Goal: Information Seeking & Learning: Learn about a topic

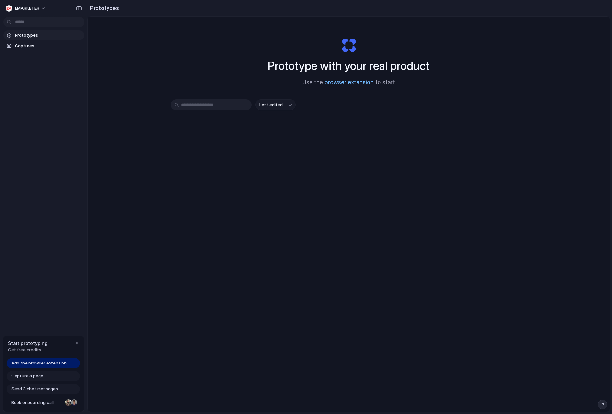
click at [349, 85] on link "browser extension" at bounding box center [349, 82] width 49 height 6
drag, startPoint x: 76, startPoint y: 345, endPoint x: 78, endPoint y: 336, distance: 8.6
click at [76, 345] on div "button" at bounding box center [77, 343] width 5 height 5
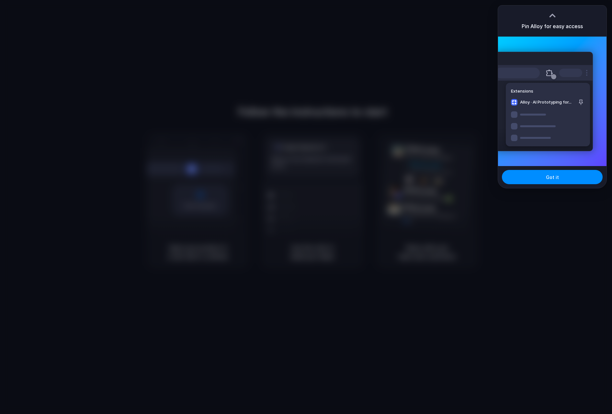
click at [576, 322] on div at bounding box center [306, 207] width 612 height 414
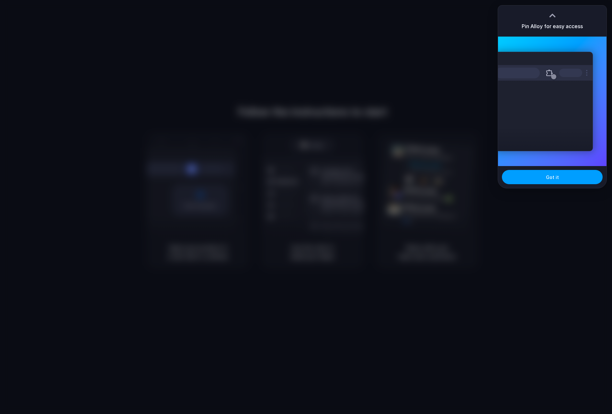
click at [548, 177] on span "Got it" at bounding box center [552, 177] width 13 height 7
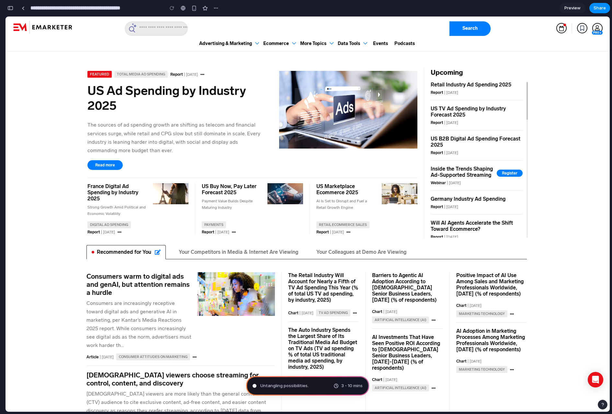
click at [345, 387] on span "3 - 10 mins" at bounding box center [351, 386] width 21 height 6
click at [116, 188] on link "France Digital Ad Spending by Industry 2025" at bounding box center [117, 192] width 60 height 18
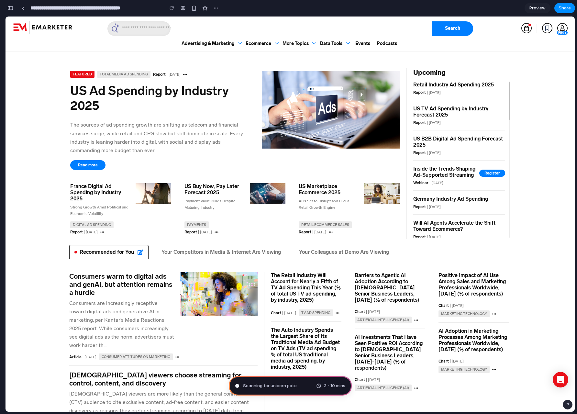
type input "**********"
click at [277, 381] on div "Analyzing the problem . 3 - 10 mins" at bounding box center [290, 385] width 123 height 19
click at [278, 390] on div "Analyzing the problem ... 3 - 10 mins" at bounding box center [290, 385] width 123 height 19
click at [278, 390] on div "Analyzing the problem 3 - 10 mins" at bounding box center [290, 385] width 123 height 19
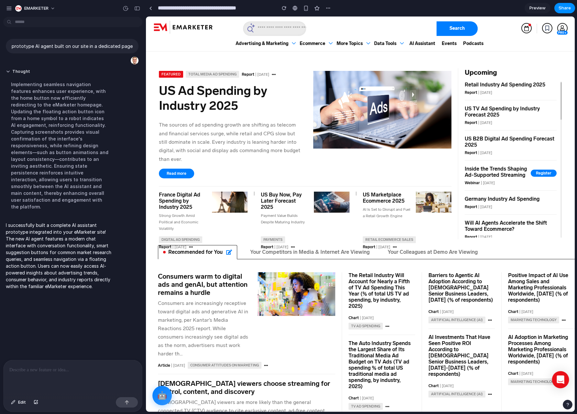
click at [562, 378] on icon at bounding box center [560, 380] width 7 height 8
click at [163, 400] on button "🤖" at bounding box center [162, 395] width 21 height 21
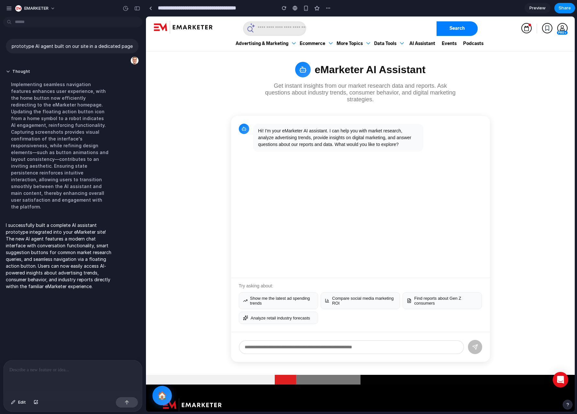
click at [298, 138] on div "Hi! I'm your eMarketer AI assistant. I can help you with market research, analy…" at bounding box center [338, 138] width 170 height 28
click at [281, 297] on button "Show me the latest ad spending trends" at bounding box center [278, 300] width 79 height 17
type input "**********"
click at [474, 345] on icon "submit" at bounding box center [476, 347] width 6 height 6
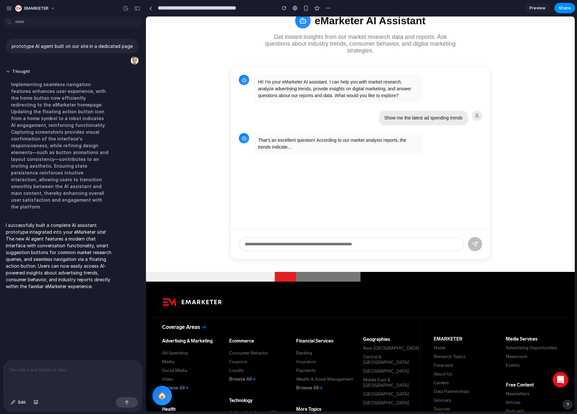
scroll to position [50, 0]
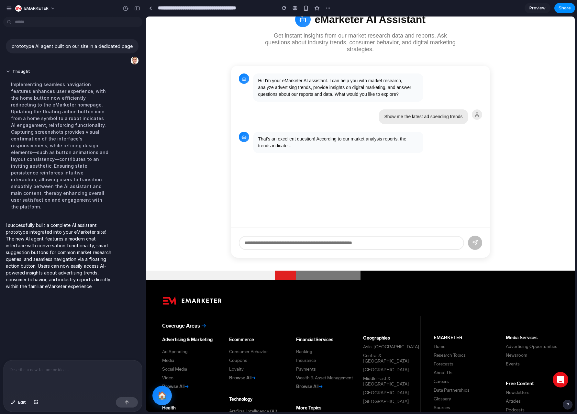
click at [348, 236] on input "text" at bounding box center [351, 243] width 225 height 14
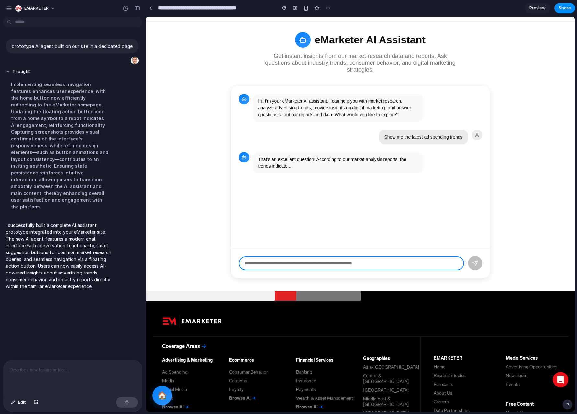
scroll to position [0, 0]
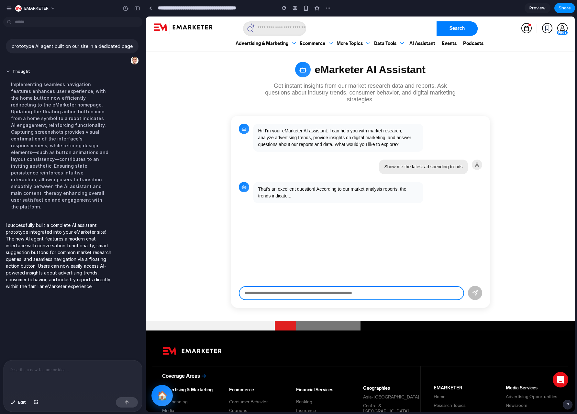
click at [163, 396] on button "🏠" at bounding box center [162, 395] width 21 height 21
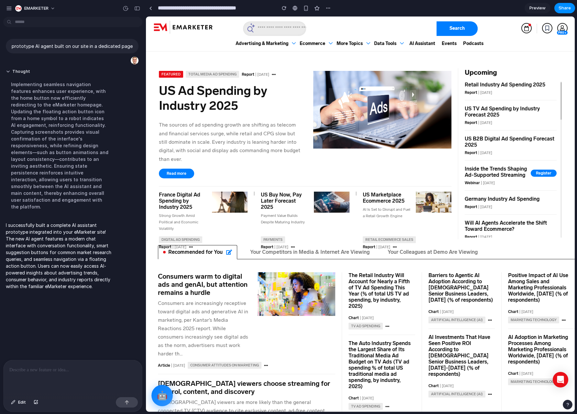
click at [163, 397] on button "🤖" at bounding box center [162, 395] width 21 height 21
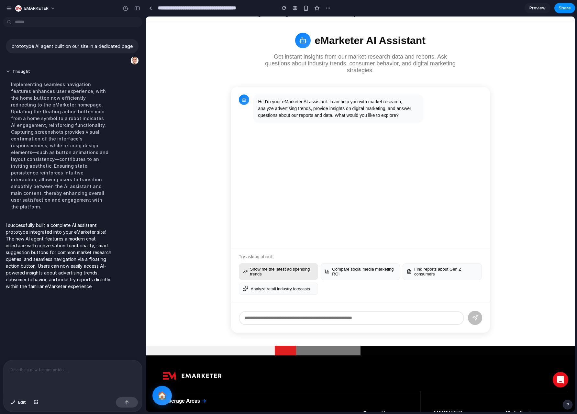
scroll to position [60, 0]
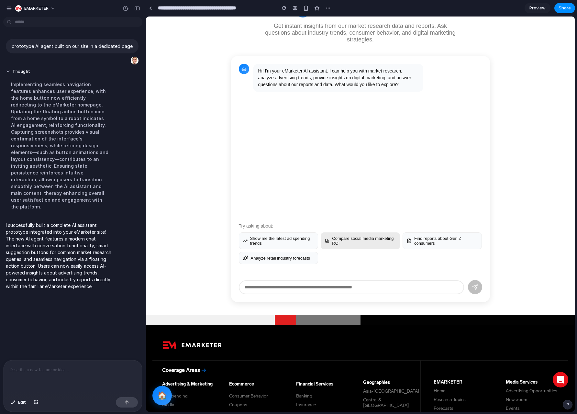
click at [369, 244] on button "Compare social media marketing ROI" at bounding box center [360, 241] width 79 height 17
type input "**********"
click at [43, 377] on div at bounding box center [73, 377] width 139 height 34
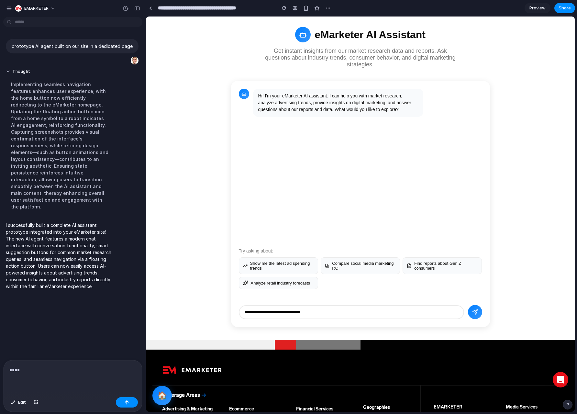
scroll to position [0, 0]
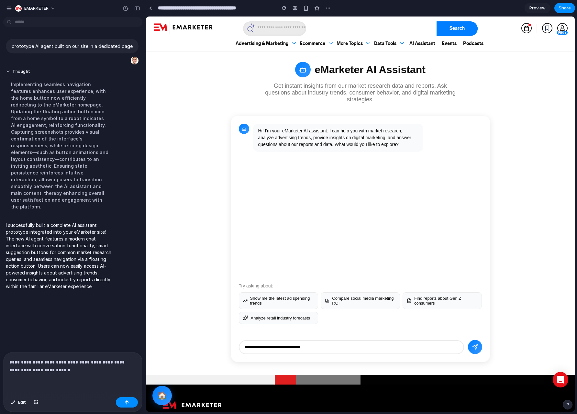
click at [391, 122] on div "Hi! I'm your eMarketer AI assistant. I can help you with market research, analy…" at bounding box center [360, 197] width 259 height 162
click at [66, 368] on p "**********" at bounding box center [72, 367] width 127 height 16
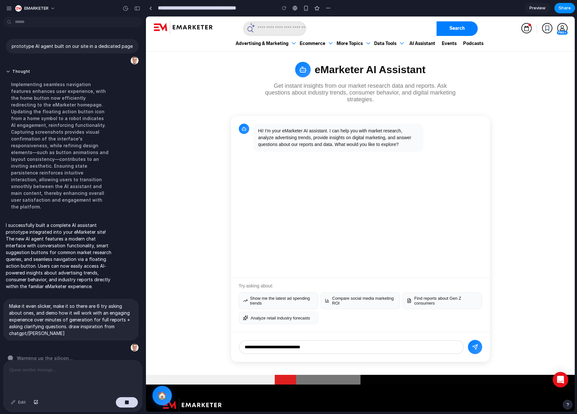
click at [393, 262] on div "Hi! I'm your eMarketer AI assistant. I can help you with market research, analy…" at bounding box center [360, 197] width 259 height 162
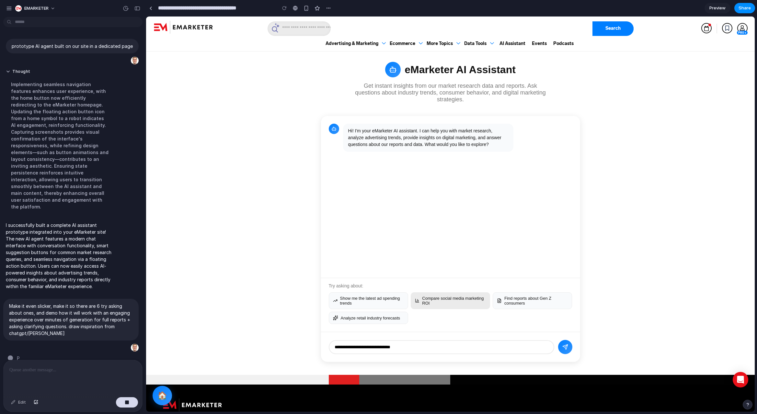
click at [454, 302] on button "Compare social media marketing ROI" at bounding box center [450, 300] width 79 height 17
click at [533, 294] on button "Find reports about Gen Z consumers" at bounding box center [532, 300] width 79 height 17
type input "**********"
click at [565, 351] on button "submit" at bounding box center [565, 347] width 14 height 14
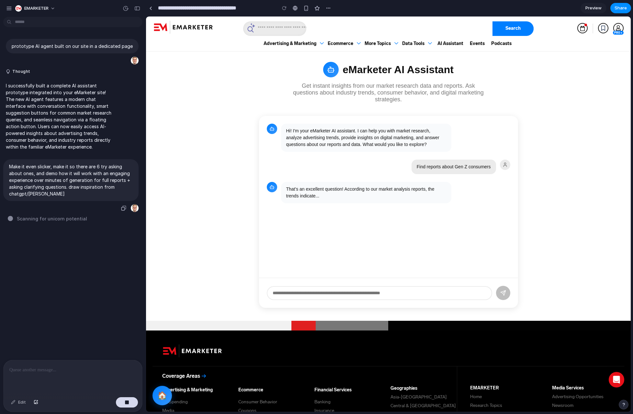
click at [81, 206] on div "Make it even slicker, make it so there are 6 try asking about ones, and demo ho…" at bounding box center [70, 185] width 135 height 53
click at [389, 65] on h1 "eMarketer AI Assistant" at bounding box center [398, 70] width 111 height 12
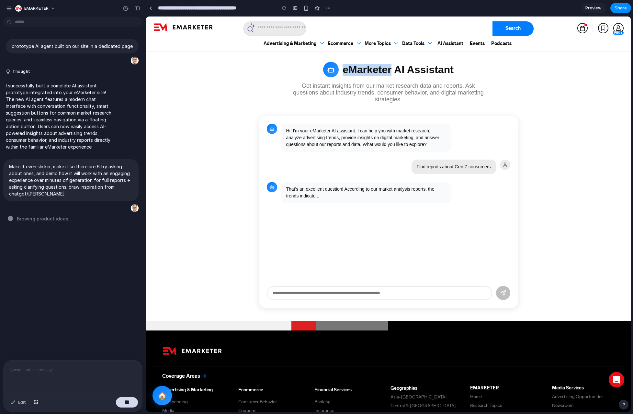
click at [389, 66] on h1 "eMarketer AI Assistant" at bounding box center [398, 70] width 111 height 12
click at [333, 71] on icon at bounding box center [331, 70] width 8 height 8
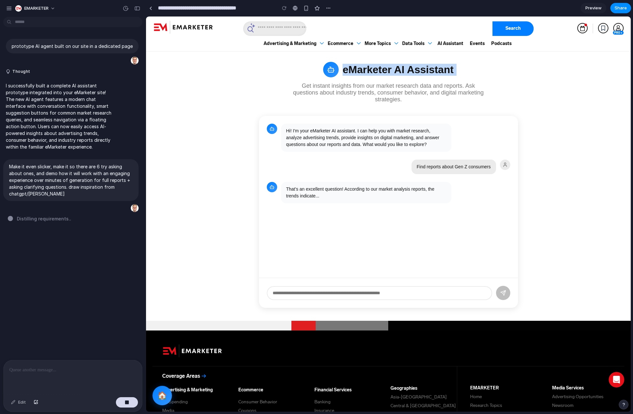
click at [543, 78] on div "eMarketer AI Assistant Get instant insights from our market research data and r…" at bounding box center [389, 82] width 376 height 41
click at [331, 72] on rect at bounding box center [330, 70] width 5 height 4
click at [330, 88] on p "Get instant insights from our market research data and reports. Ask questions a…" at bounding box center [388, 93] width 194 height 20
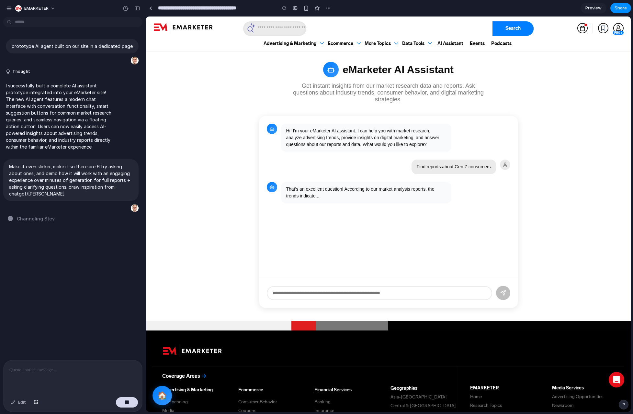
click at [26, 221] on span "Channeling Stev" at bounding box center [36, 218] width 38 height 7
click at [26, 221] on span "Channeling Steve Job" at bounding box center [49, 218] width 65 height 7
click at [48, 257] on div "prototype AI agent built on our site in a dedicated page Thought I successfully…" at bounding box center [71, 189] width 142 height 341
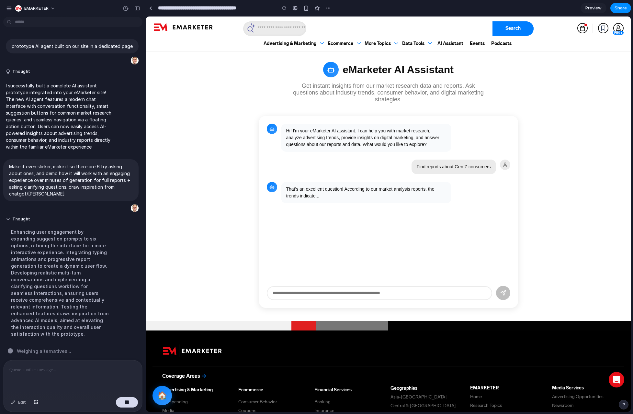
click at [414, 193] on div "That's an excellent question! According to our market analysis reports, the tre…" at bounding box center [366, 192] width 170 height 21
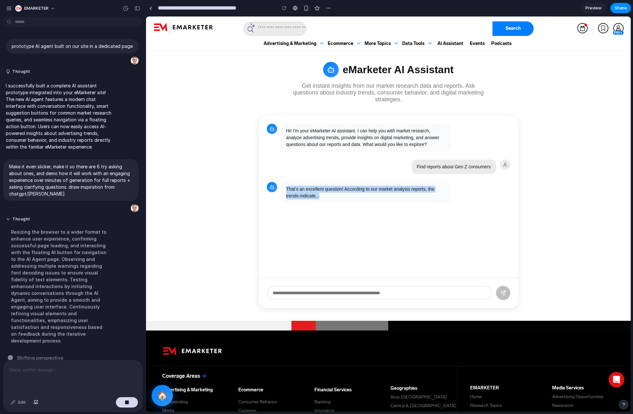
click at [166, 397] on button "🏠" at bounding box center [162, 395] width 21 height 21
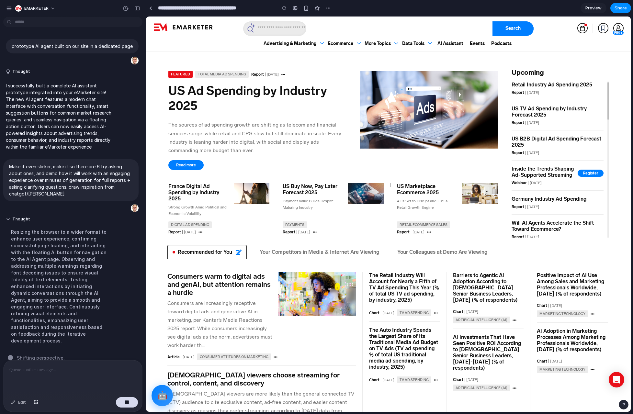
click at [161, 399] on button "🤖" at bounding box center [162, 395] width 21 height 21
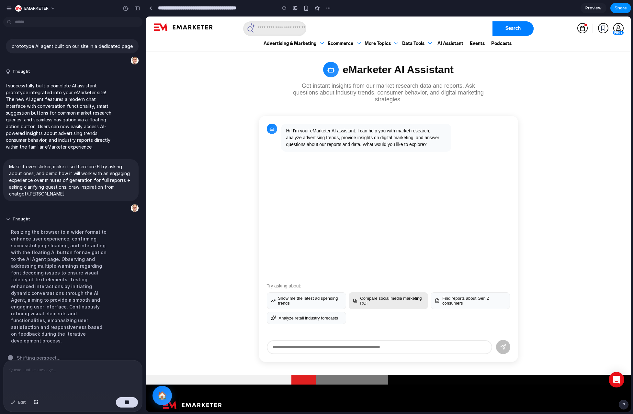
click at [408, 305] on button "Compare social media marketing ROI" at bounding box center [388, 300] width 79 height 17
type input "**********"
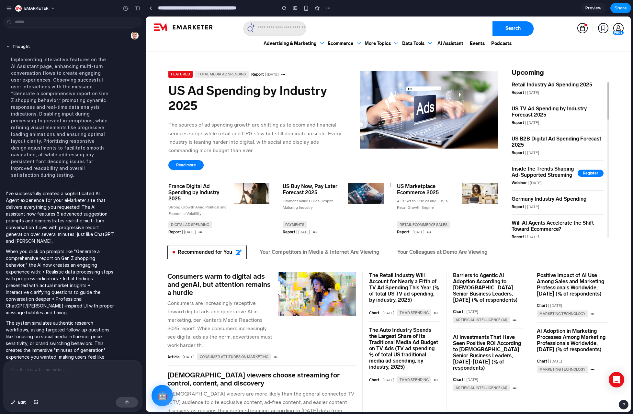
click at [165, 397] on button "🤖" at bounding box center [162, 395] width 21 height 21
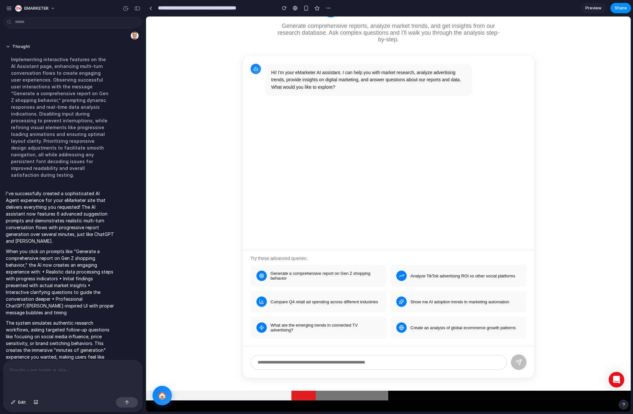
scroll to position [61, 0]
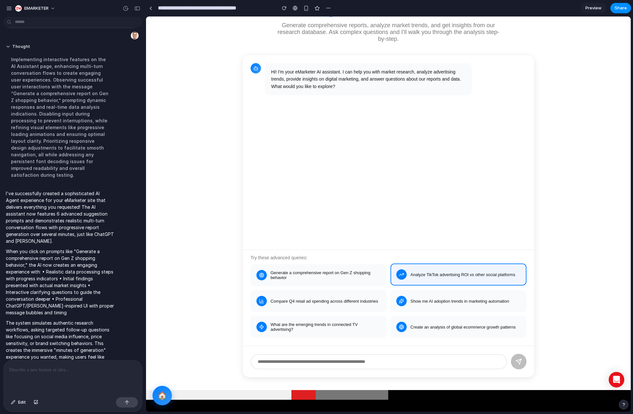
click at [459, 277] on button "Analyze TikTok advertising ROI vs other social platforms" at bounding box center [459, 275] width 136 height 22
type input "**********"
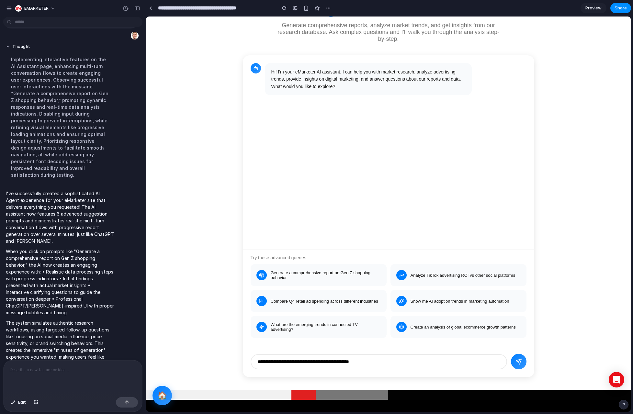
click at [517, 359] on button "submit" at bounding box center [519, 362] width 16 height 16
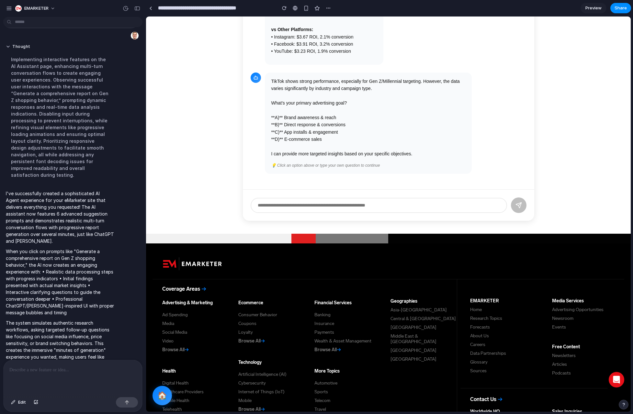
scroll to position [78, 0]
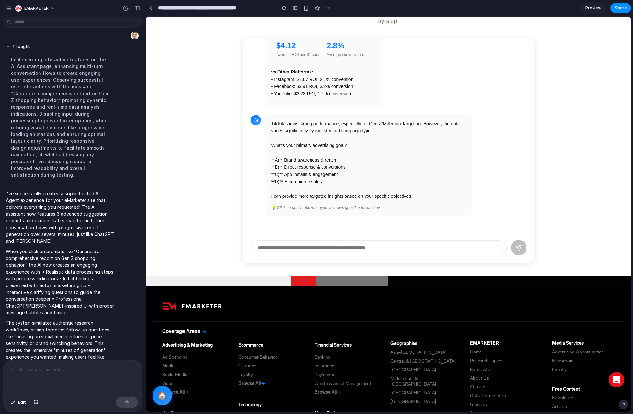
click at [329, 211] on div "💡 Click an option above or type your own question to continue" at bounding box center [368, 208] width 194 height 6
click at [329, 203] on div "TikTok shows strong performance, especially for Gen Z/Millennial targeting. How…" at bounding box center [368, 165] width 207 height 101
click at [329, 207] on div "💡 Click an option above or type your own question to continue" at bounding box center [368, 208] width 194 height 6
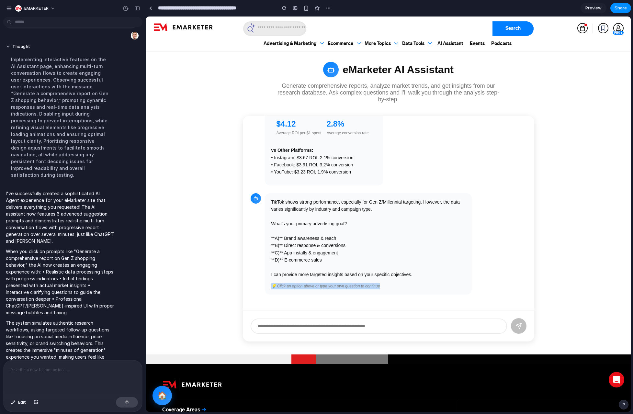
scroll to position [0, 0]
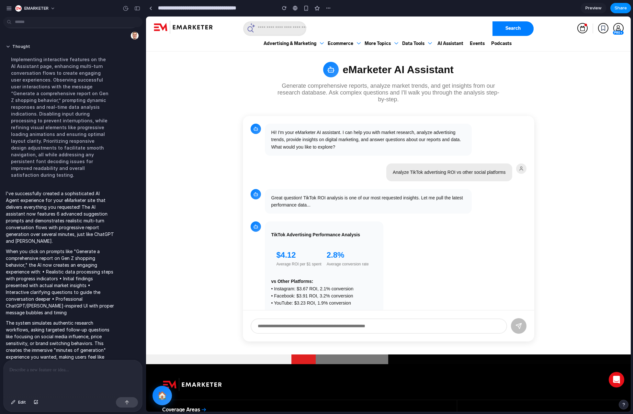
click at [183, 100] on div ".important-fill { fill: #6769B0 !important; } Search PRO + .important-fill { fi…" at bounding box center [388, 323] width 485 height 612
click at [27, 377] on div at bounding box center [73, 377] width 139 height 34
click at [586, 86] on div ".important-fill { fill: #6769B0 !important; } Search PRO + .important-fill { fi…" at bounding box center [388, 323] width 485 height 612
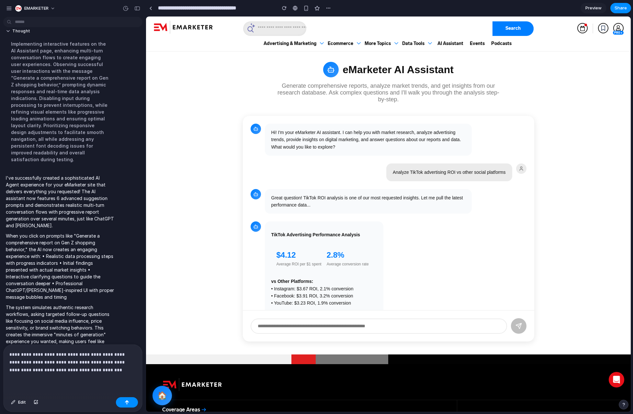
click at [112, 370] on p "**********" at bounding box center [72, 362] width 127 height 23
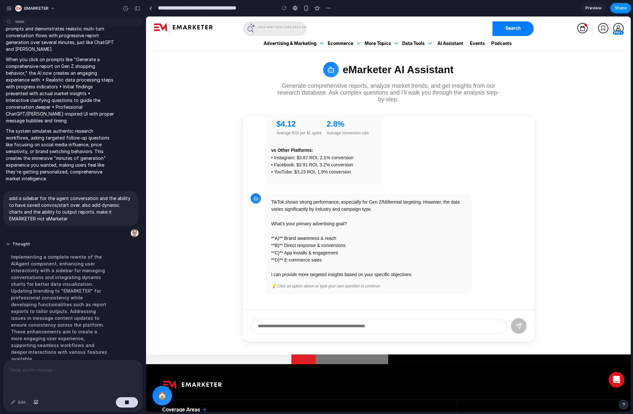
scroll to position [0, 0]
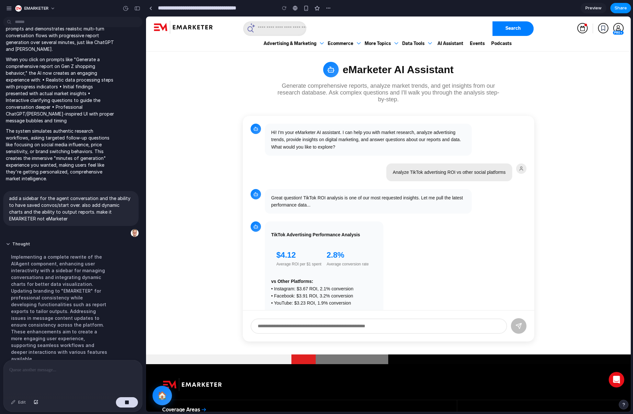
click at [587, 217] on div ".important-fill { fill: #6769B0 !important; } Search PRO + .important-fill { fi…" at bounding box center [388, 323] width 485 height 612
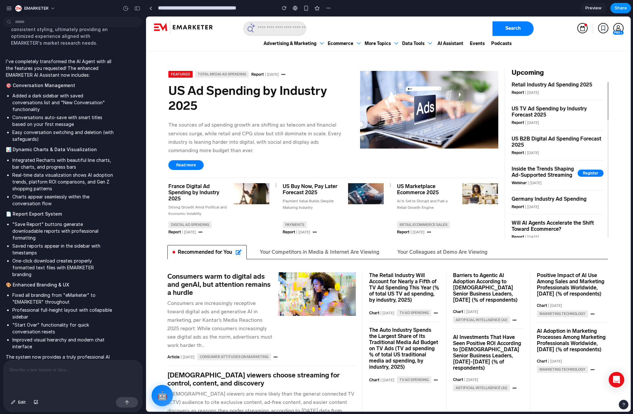
click at [165, 396] on button "🤖" at bounding box center [162, 395] width 21 height 21
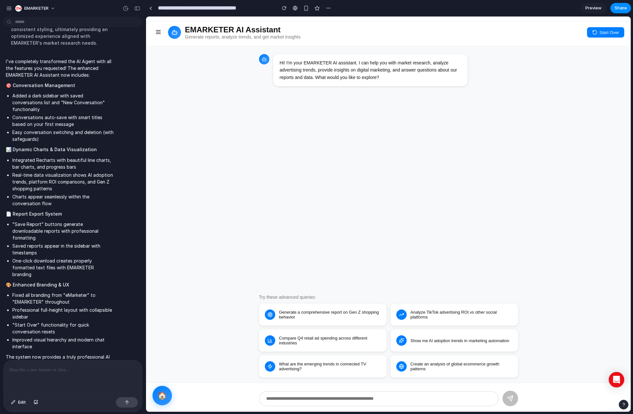
scroll to position [63, 0]
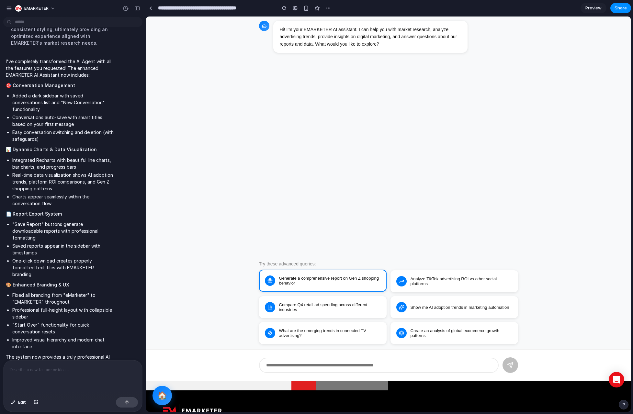
click at [320, 283] on button "Generate a comprehensive report on Gen Z shopping behavior" at bounding box center [323, 281] width 128 height 22
type input "**********"
click at [510, 362] on icon "submit" at bounding box center [510, 365] width 6 height 6
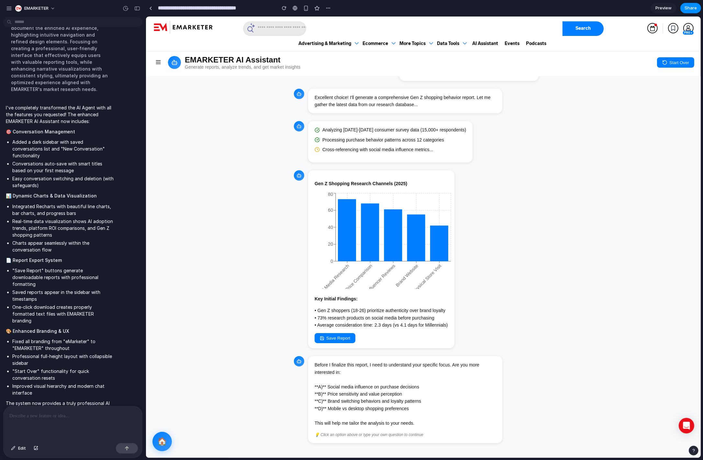
scroll to position [23, 0]
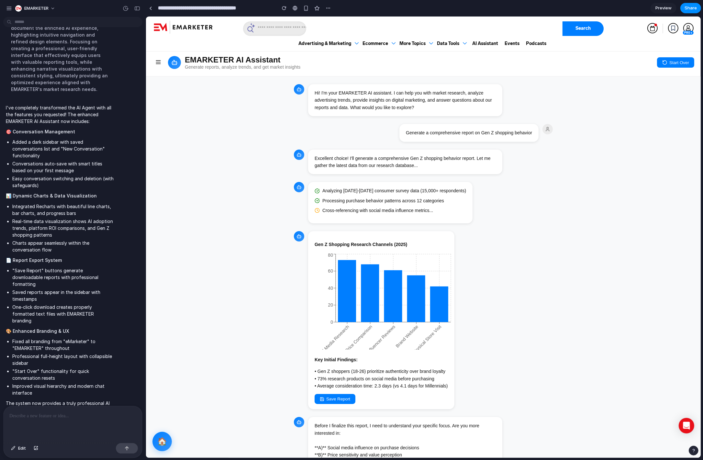
click at [228, 61] on h1 "EMARKETER AI Assistant" at bounding box center [243, 59] width 116 height 9
click at [612, 62] on button "Start Over" at bounding box center [675, 62] width 37 height 10
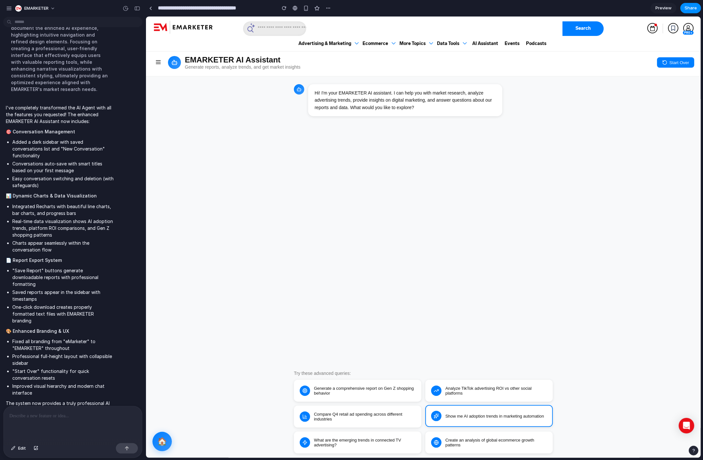
click at [490, 414] on button "Show me AI adoption trends in marketing automation" at bounding box center [489, 416] width 128 height 22
type input "**********"
click at [490, 414] on button "Show me AI adoption trends in marketing automation" at bounding box center [489, 416] width 128 height 22
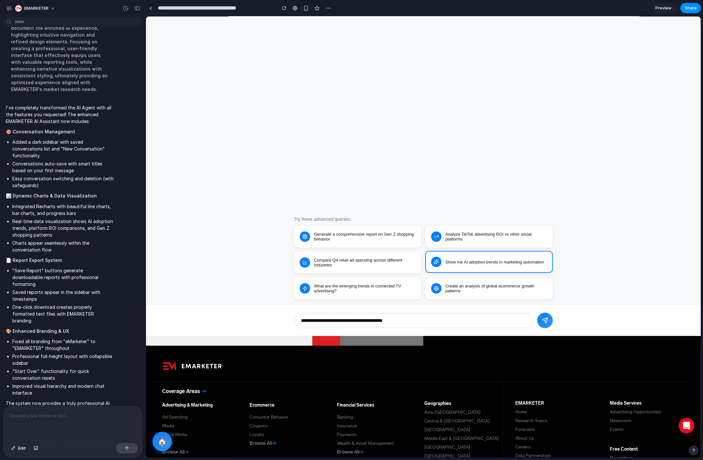
click at [499, 262] on button "Show me AI adoption trends in marketing automation" at bounding box center [489, 262] width 128 height 22
click at [541, 321] on button "submit" at bounding box center [545, 321] width 16 height 16
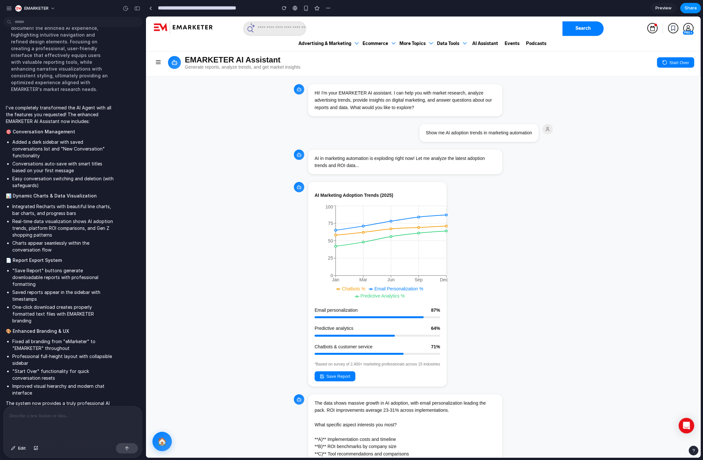
click at [162, 62] on button at bounding box center [158, 62] width 12 height 13
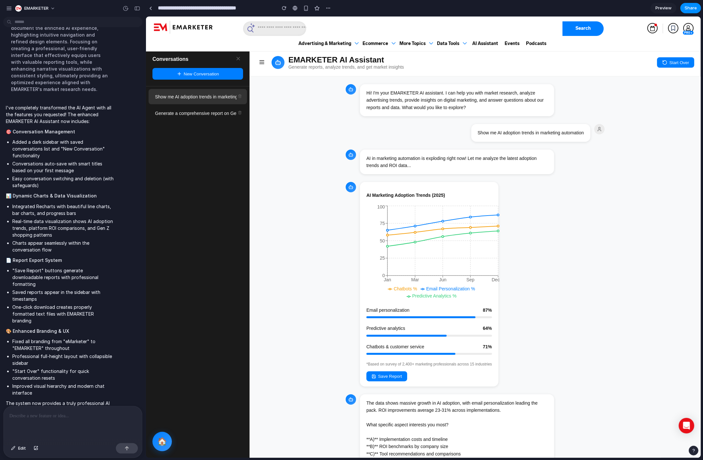
click at [181, 96] on div "Show me AI adoption trends in marketing automation" at bounding box center [194, 96] width 84 height 5
click at [195, 95] on div "Show me AI adoption trends in marketing automation" at bounding box center [194, 96] width 84 height 5
click at [219, 97] on div "Show me AI adoption trends in marketing automation" at bounding box center [194, 96] width 84 height 5
click at [196, 77] on button "New Conversation" at bounding box center [197, 74] width 91 height 12
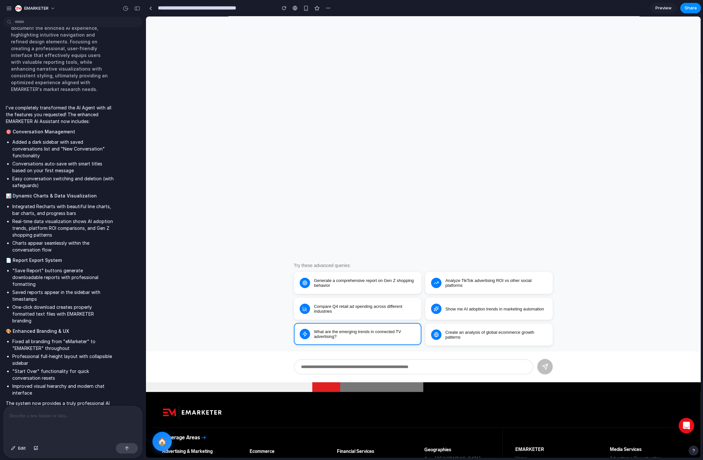
click at [348, 336] on button "What are the emerging trends in connected TV advertising?" at bounding box center [358, 334] width 128 height 22
type input "**********"
click at [541, 364] on button "submit" at bounding box center [545, 367] width 16 height 16
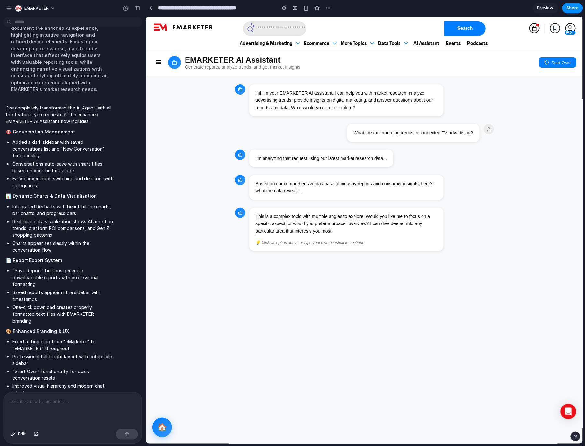
scroll to position [3, 0]
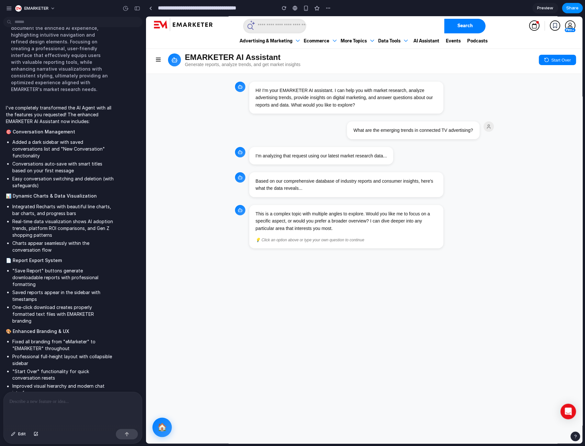
click at [334, 218] on div "This is a complex topic with multiple angles to explore. Would you like me to f…" at bounding box center [346, 221] width 181 height 22
click at [333, 236] on div "This is a complex topic with multiple angles to explore. Would you like me to f…" at bounding box center [346, 226] width 194 height 43
click at [334, 238] on div "💡 Click an option above or type your own question to continue" at bounding box center [346, 240] width 181 height 6
click at [370, 195] on div "Based on our comprehensive database of industry reports and consumer insights, …" at bounding box center [346, 184] width 194 height 25
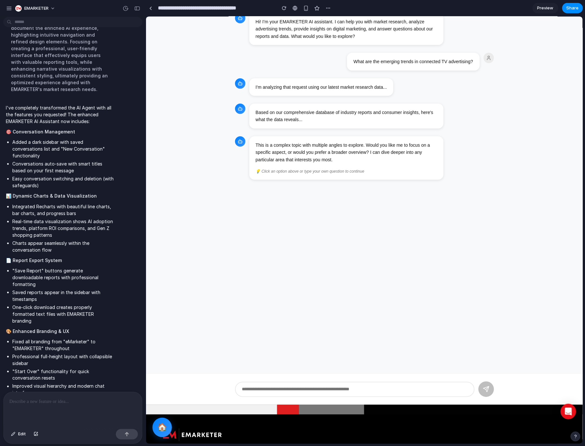
scroll to position [0, 0]
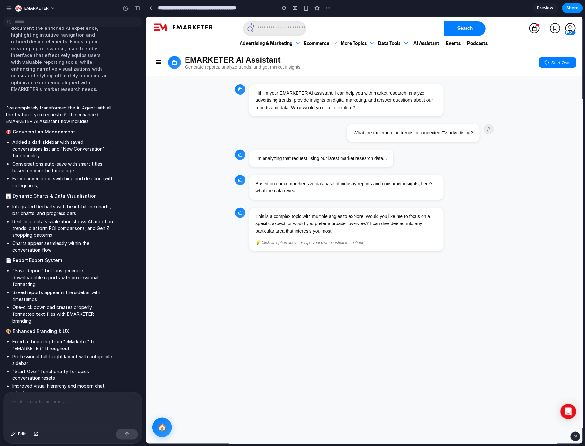
click at [557, 66] on button "Start Over" at bounding box center [557, 62] width 37 height 10
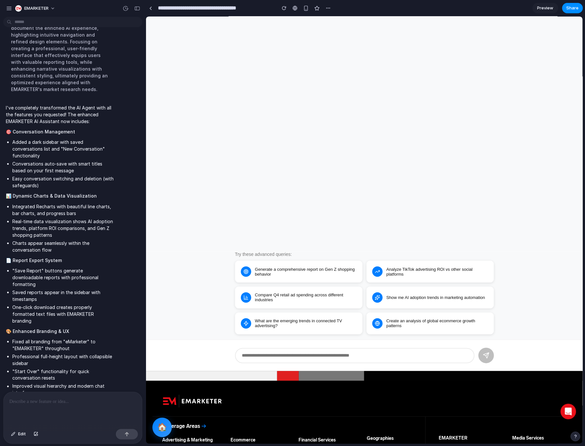
scroll to position [108, 0]
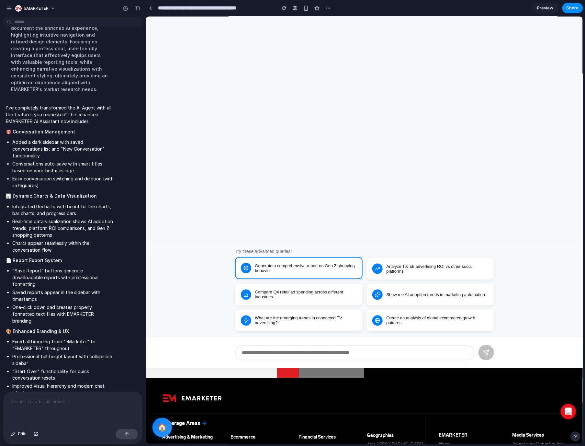
click at [312, 269] on button "Generate a comprehensive report on Gen Z shopping behavior" at bounding box center [299, 268] width 128 height 22
type input "**********"
click at [489, 355] on button "submit" at bounding box center [486, 353] width 16 height 16
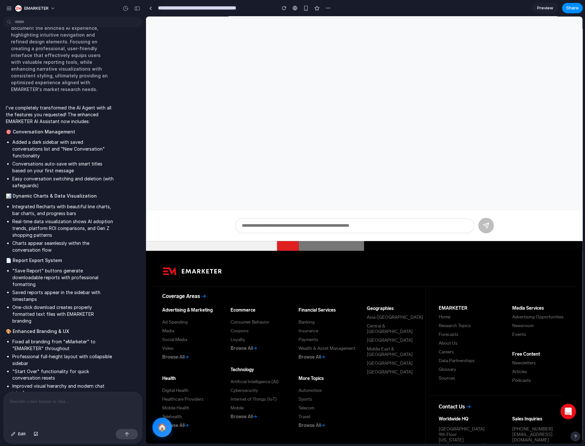
scroll to position [238, 0]
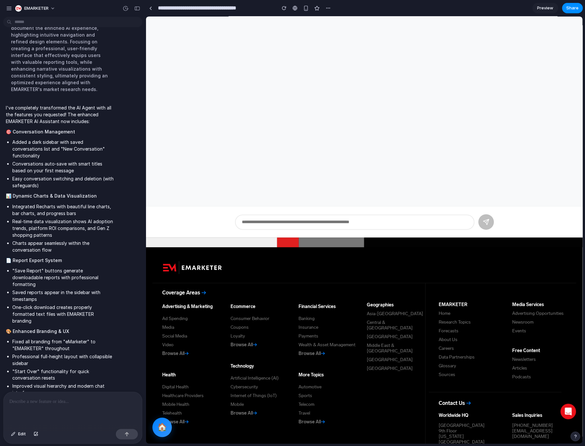
click at [51, 411] on div at bounding box center [73, 409] width 139 height 34
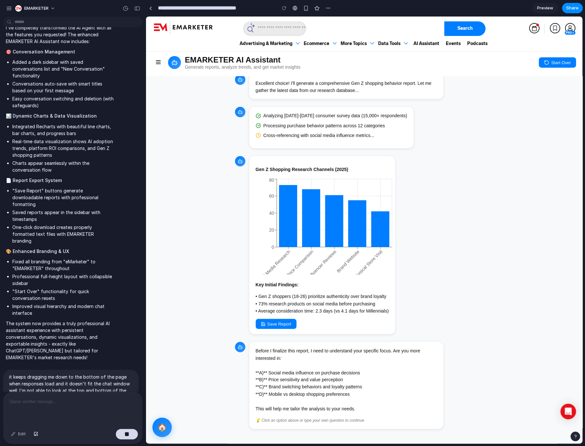
scroll to position [0, 0]
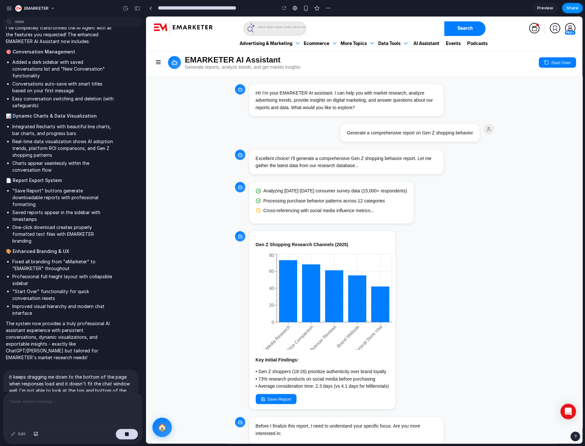
click at [558, 66] on button "Start Over" at bounding box center [557, 62] width 37 height 10
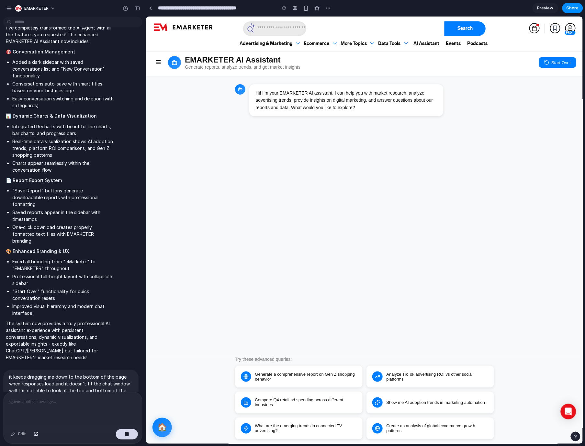
click at [156, 61] on icon at bounding box center [158, 62] width 6 height 6
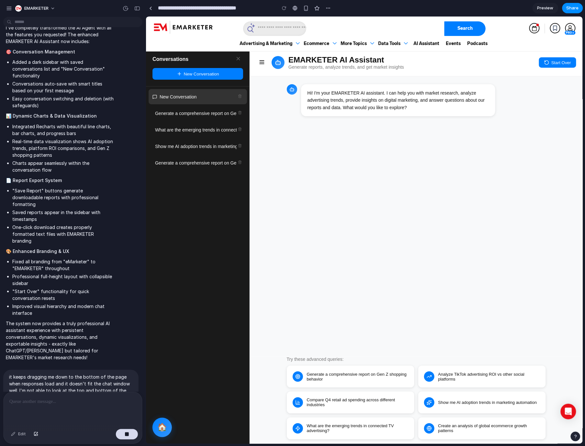
click at [237, 58] on icon at bounding box center [238, 58] width 6 height 6
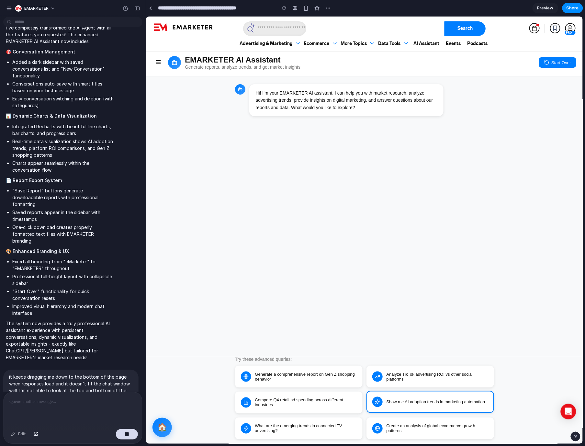
click at [412, 406] on button "Show me AI adoption trends in marketing automation" at bounding box center [430, 402] width 128 height 22
type input "**********"
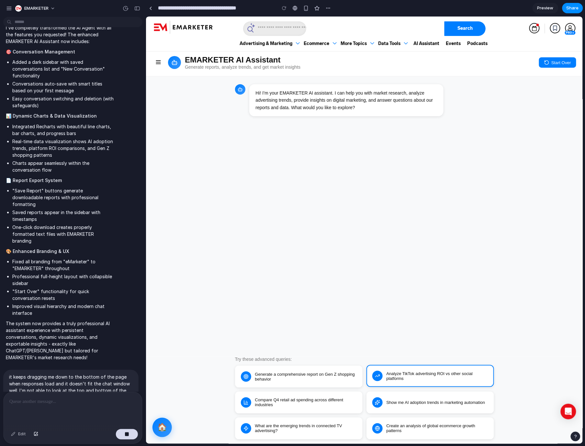
click at [430, 389] on div "Generate a comprehensive report on Gen Z shopping behavior Analyze TikTok adver…" at bounding box center [364, 402] width 259 height 74
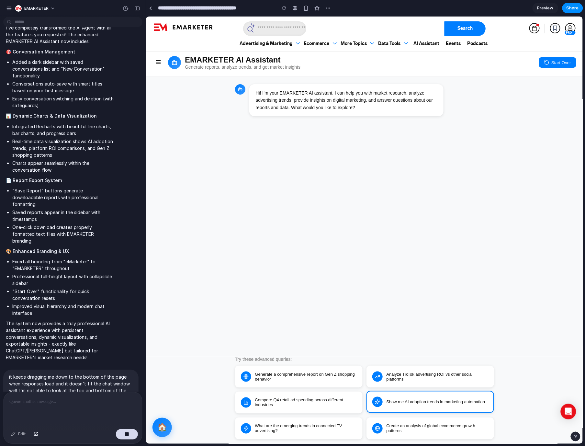
click at [426, 402] on button "Show me AI adoption trends in marketing automation" at bounding box center [430, 402] width 128 height 22
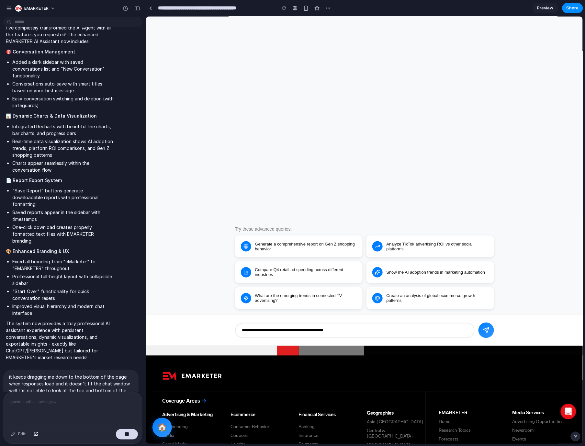
click at [484, 329] on icon "submit" at bounding box center [486, 330] width 6 height 6
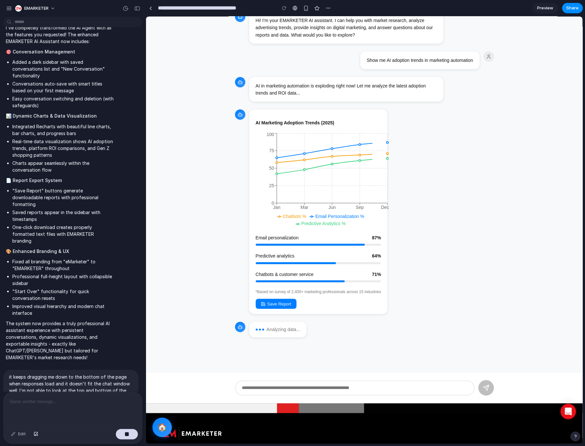
scroll to position [0, 0]
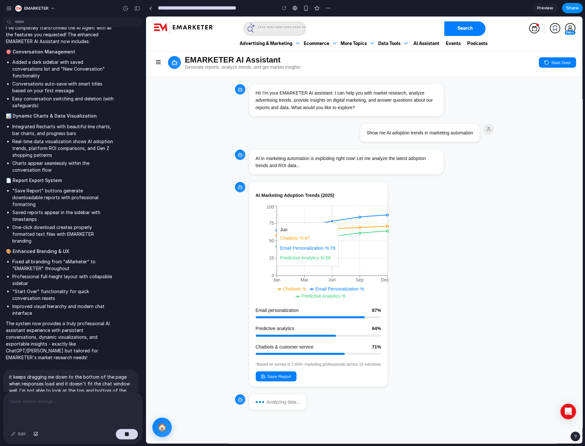
click at [322, 259] on icon "Jan Mar Jun Sep Dec 0 25 50 75 100" at bounding box center [322, 252] width 133 height 97
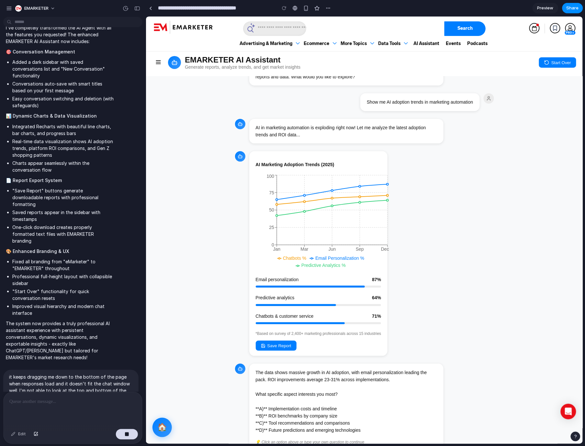
scroll to position [52, 0]
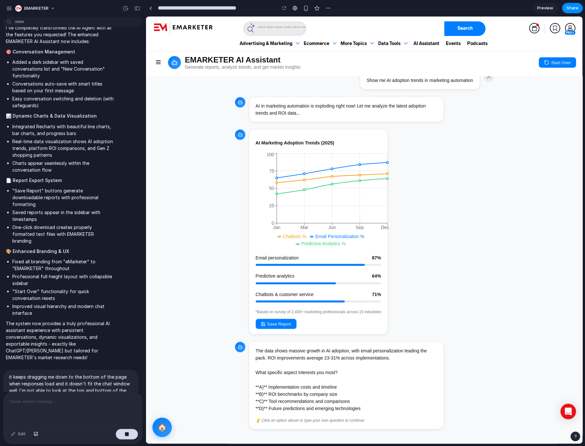
click at [160, 67] on button at bounding box center [158, 62] width 12 height 13
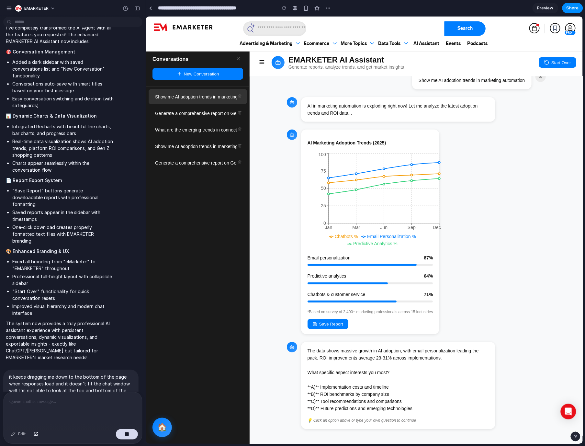
click at [195, 73] on button "New Conversation" at bounding box center [197, 74] width 91 height 12
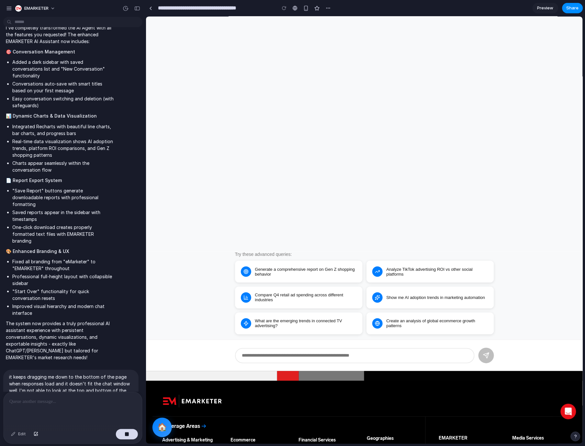
scroll to position [108, 0]
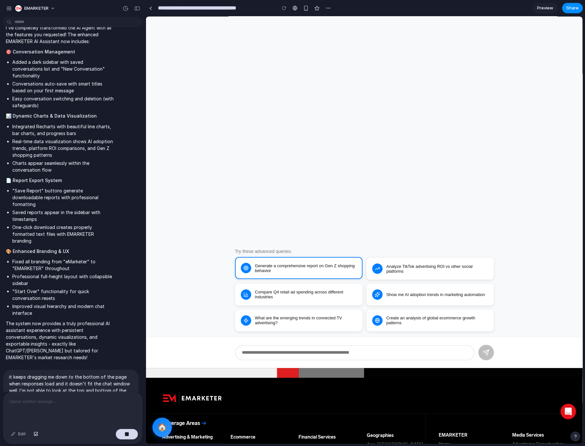
click at [281, 264] on button "Generate a comprehensive report on Gen Z shopping behavior" at bounding box center [299, 268] width 128 height 22
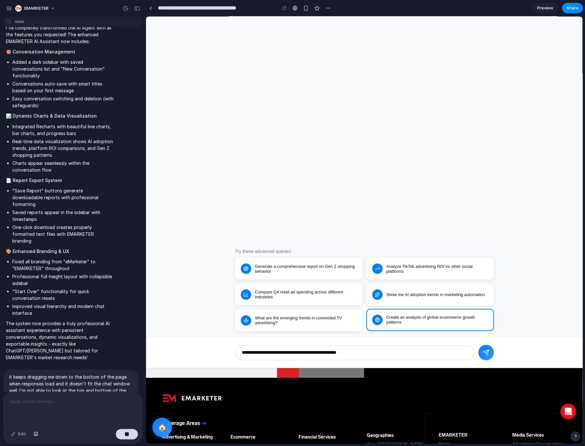
click at [450, 321] on button "Create an analysis of global ecommerce growth patterns" at bounding box center [430, 320] width 128 height 22
type input "**********"
click at [484, 354] on icon "submit" at bounding box center [486, 352] width 6 height 6
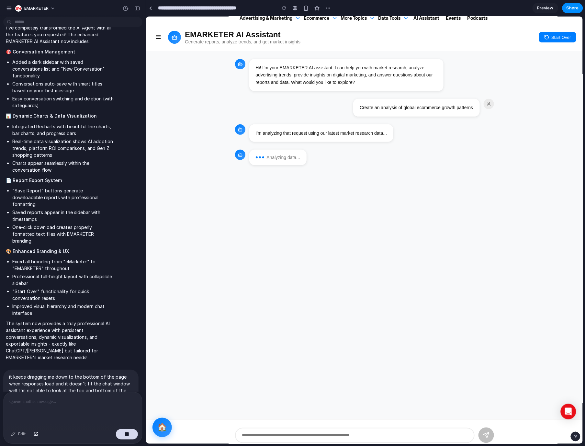
scroll to position [0, 0]
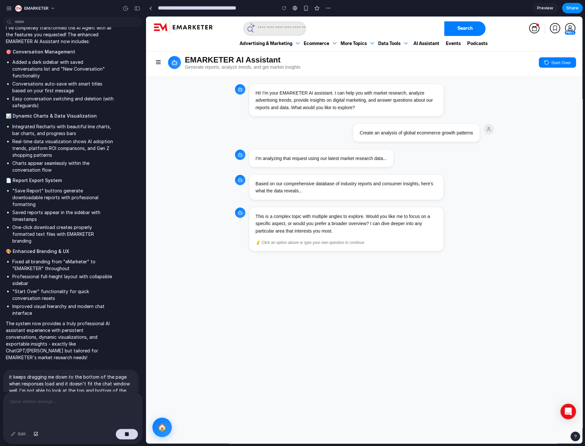
click at [323, 222] on div "This is a complex topic with multiple angles to explore. Would you like me to f…" at bounding box center [346, 223] width 181 height 22
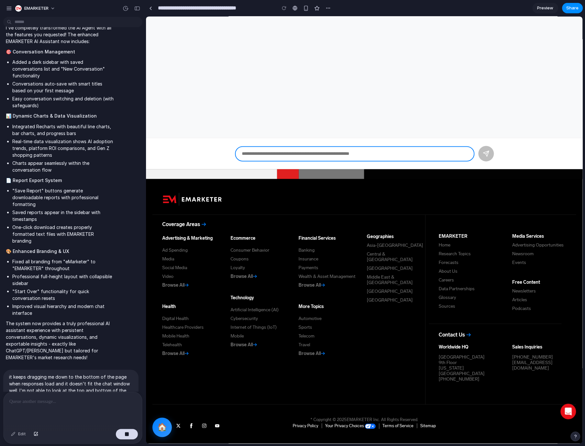
click at [354, 156] on input "text" at bounding box center [355, 153] width 240 height 15
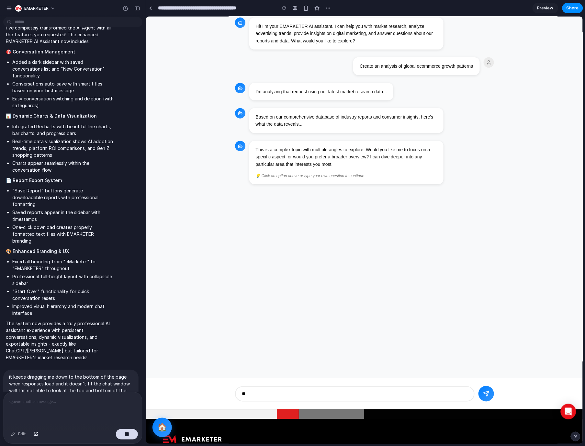
click at [332, 122] on div "Based on our comprehensive database of industry reports and consumer insights, …" at bounding box center [346, 120] width 181 height 15
click at [339, 184] on div "This is a complex topic with multiple angles to explore. Would you like me to f…" at bounding box center [346, 162] width 194 height 43
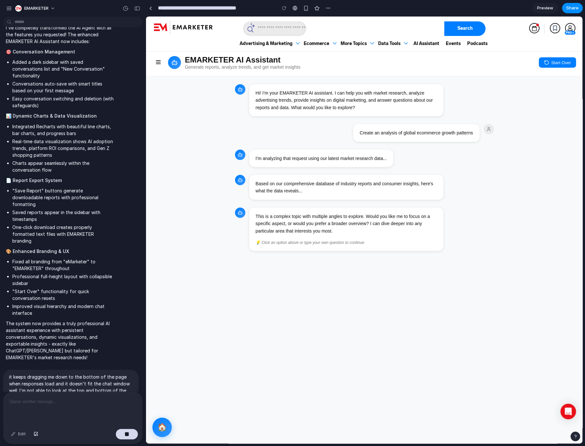
click at [152, 63] on button at bounding box center [158, 62] width 12 height 13
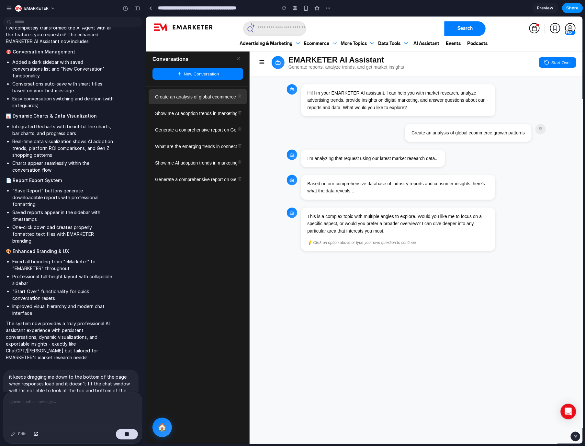
click at [503, 123] on div "Hi! I'm your EMARKETER AI assistant. I can help you with market research, analy…" at bounding box center [416, 167] width 259 height 167
click at [86, 374] on p "it keeps dragging me down to the bottom of the page when responses load and it …" at bounding box center [71, 387] width 124 height 27
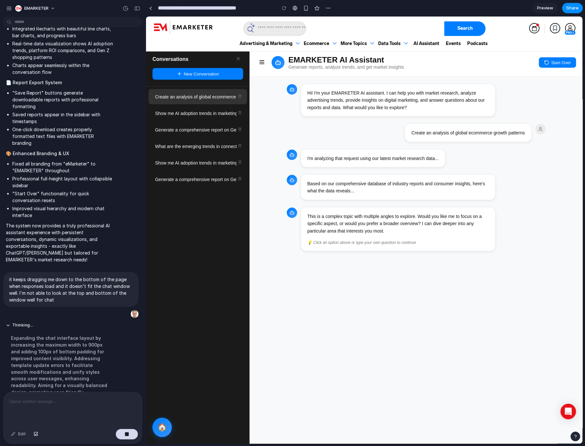
scroll to position [581, 0]
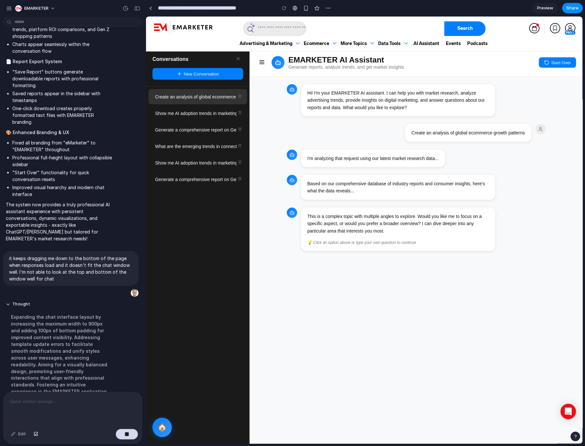
click at [423, 340] on div "Hi! I'm your EMARKETER AI assistant. I can help you with market research, analy…" at bounding box center [415, 260] width 333 height 368
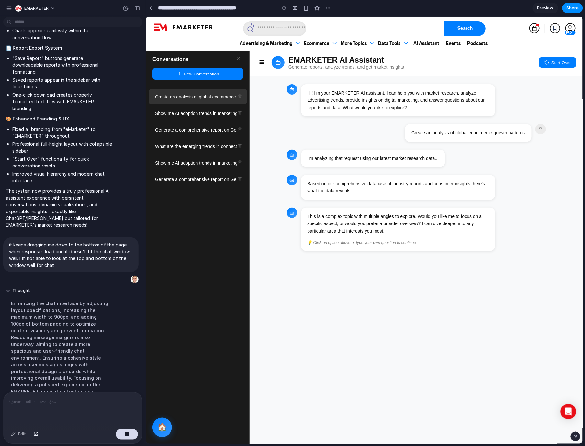
click at [567, 64] on button "Start Over" at bounding box center [557, 62] width 37 height 10
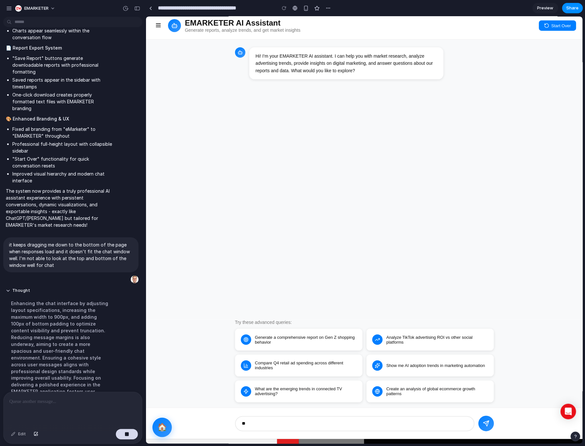
scroll to position [0, 0]
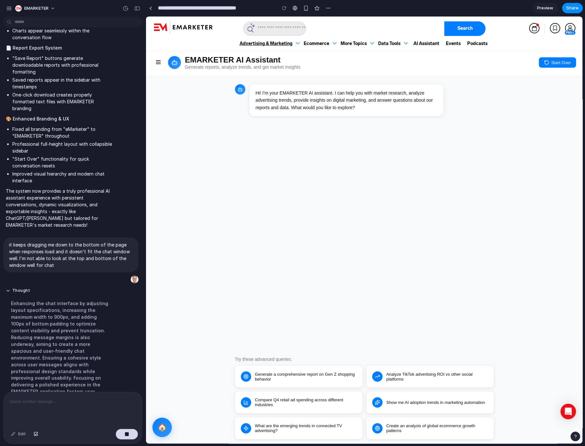
click at [254, 45] on div "Advertising & Marketing" at bounding box center [270, 43] width 64 height 11
click at [58, 296] on div "Enhancing the chat interface by adjusting layout specifications, increasing the…" at bounding box center [60, 354] width 108 height 117
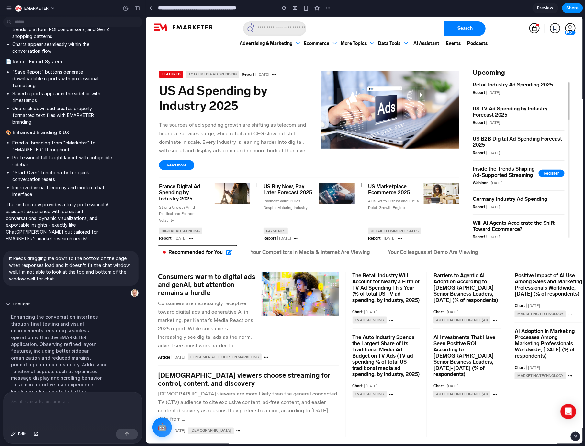
scroll to position [684, 0]
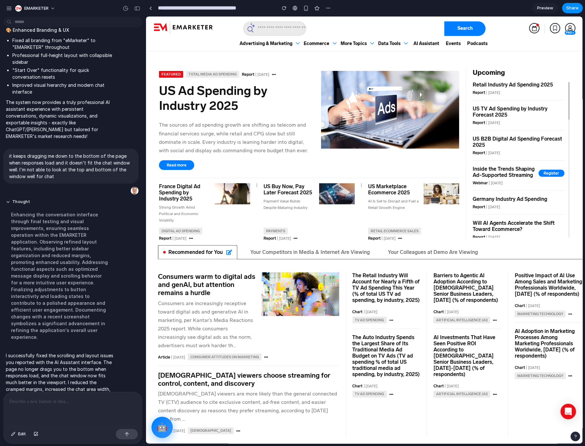
click at [169, 414] on button "🤖" at bounding box center [161, 426] width 21 height 21
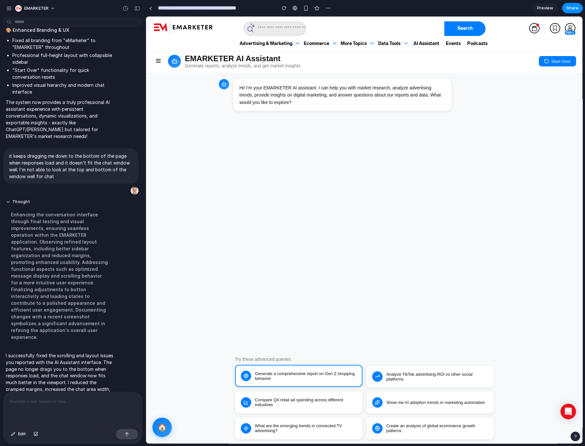
click at [300, 372] on button "Generate a comprehensive report on Gen Z shopping behavior" at bounding box center [299, 376] width 128 height 22
type input "**********"
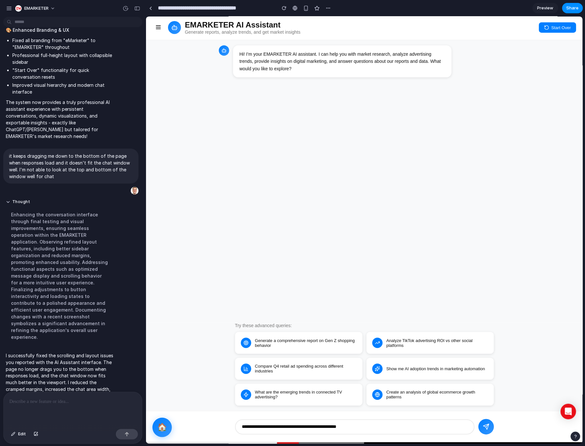
scroll to position [63, 0]
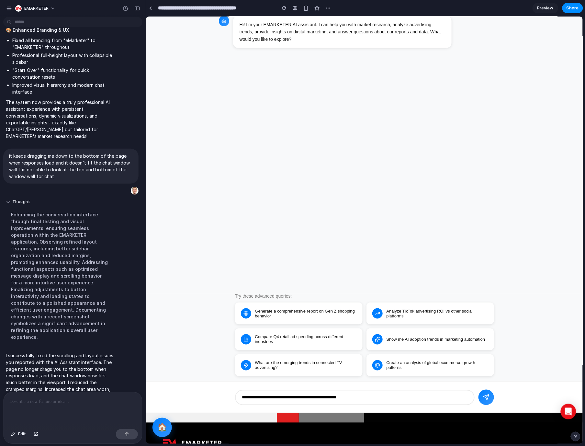
click at [493, 396] on button "submit" at bounding box center [486, 397] width 16 height 16
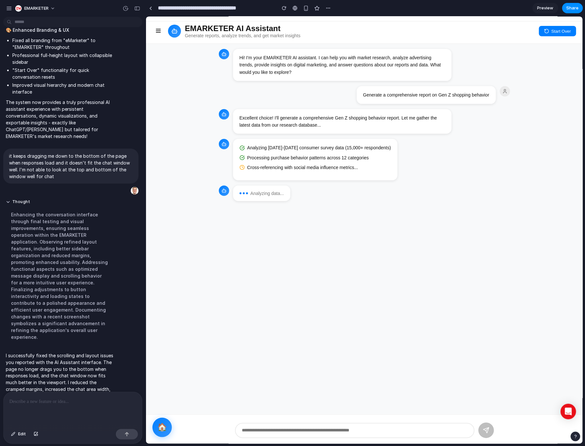
scroll to position [31, 0]
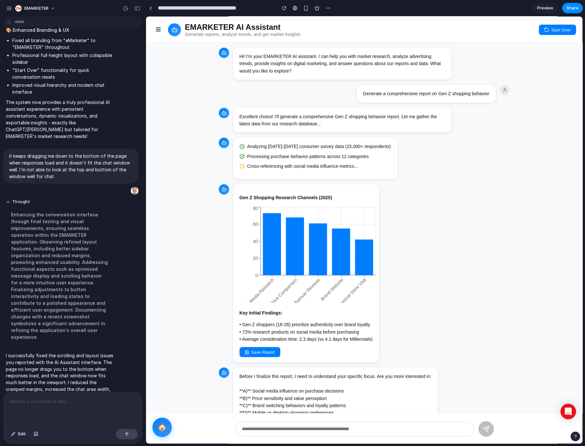
click at [271, 352] on button "Save Report" at bounding box center [259, 352] width 41 height 10
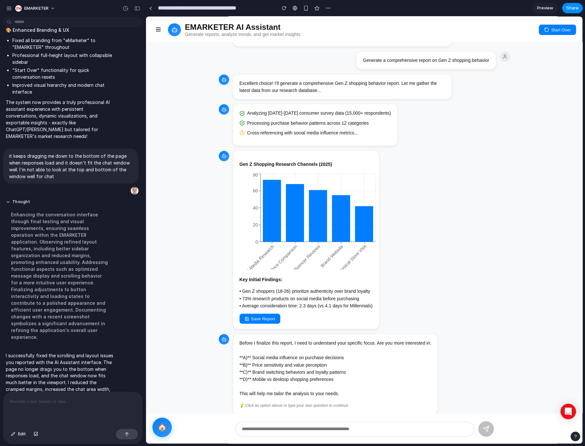
scroll to position [0, 0]
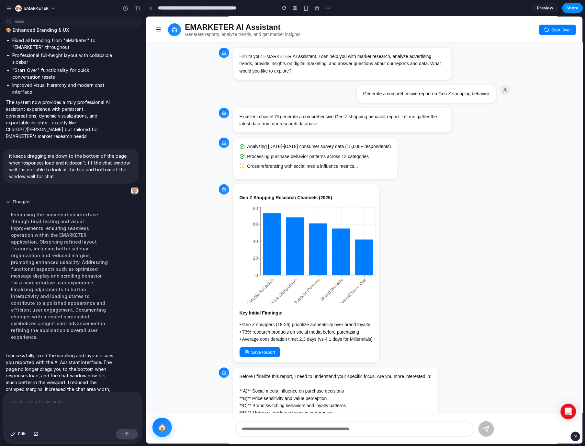
click at [156, 28] on icon at bounding box center [158, 29] width 6 height 6
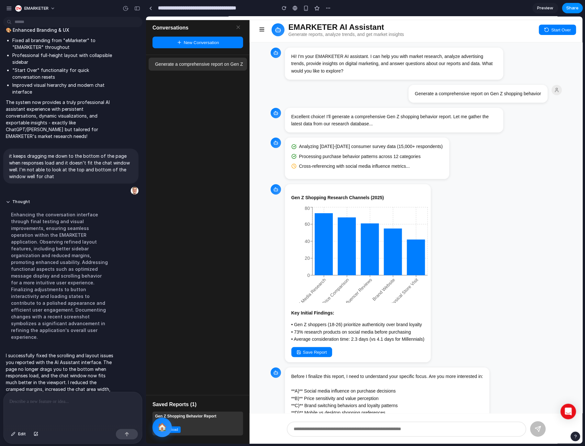
click at [184, 46] on button "New Conversation" at bounding box center [197, 42] width 91 height 12
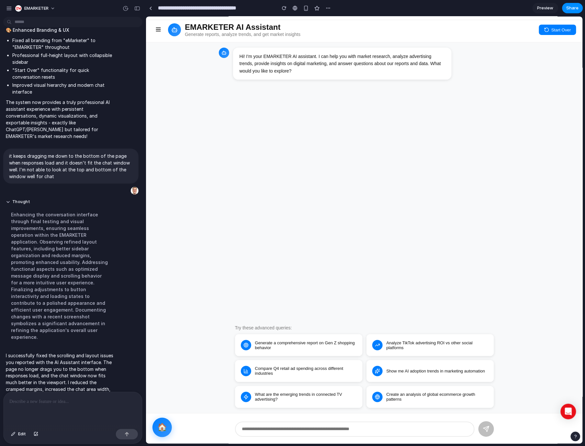
click at [160, 28] on icon at bounding box center [158, 29] width 6 height 6
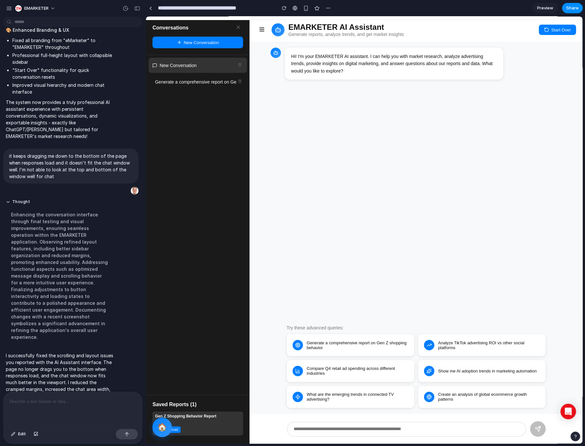
click at [208, 43] on button "New Conversation" at bounding box center [197, 42] width 91 height 12
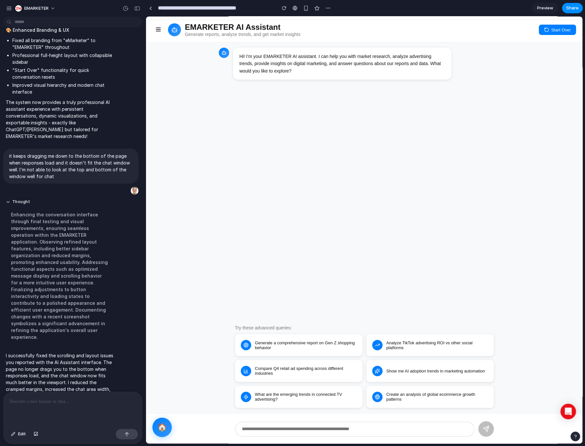
click at [156, 26] on icon at bounding box center [158, 29] width 6 height 6
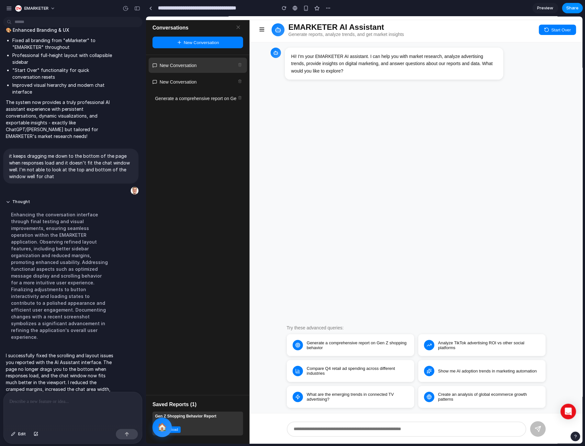
click at [183, 41] on button "New Conversation" at bounding box center [197, 42] width 91 height 12
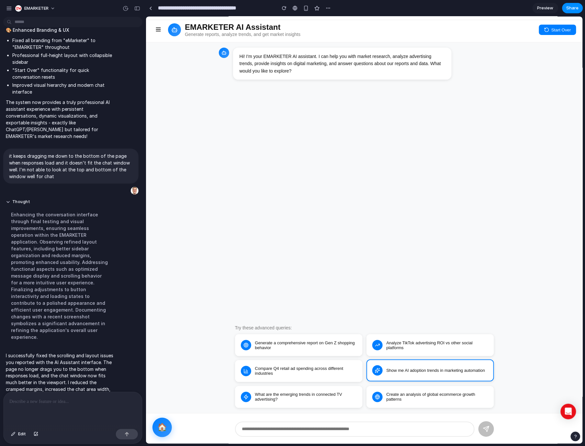
click at [419, 370] on button "Show me AI adoption trends in marketing automation" at bounding box center [430, 370] width 128 height 22
type input "**********"
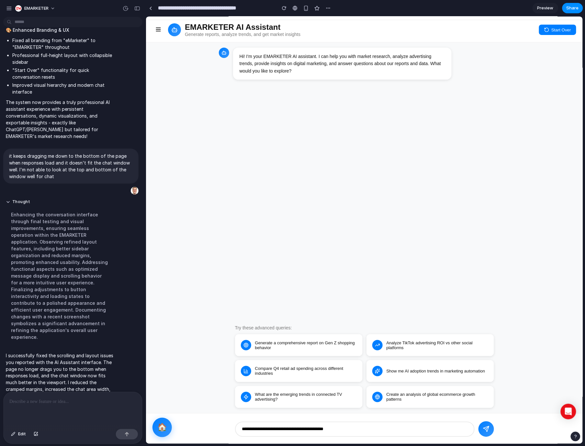
click at [484, 414] on icon "submit" at bounding box center [486, 429] width 6 height 6
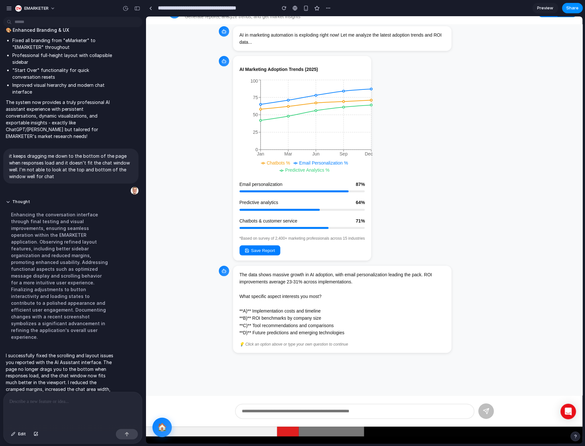
scroll to position [66, 0]
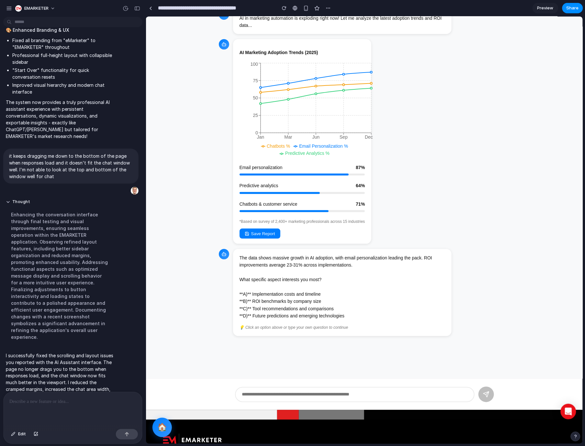
click at [251, 235] on button "Save Report" at bounding box center [259, 233] width 41 height 10
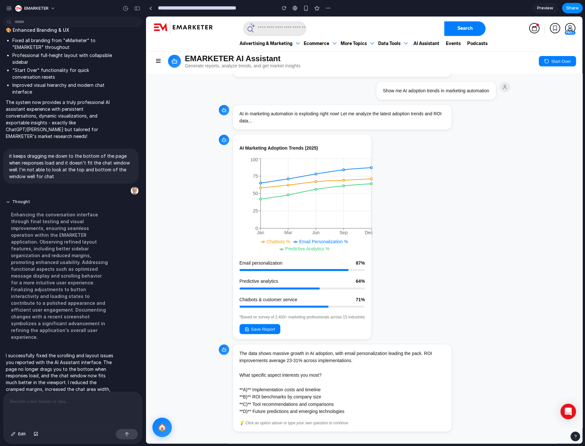
scroll to position [0, 0]
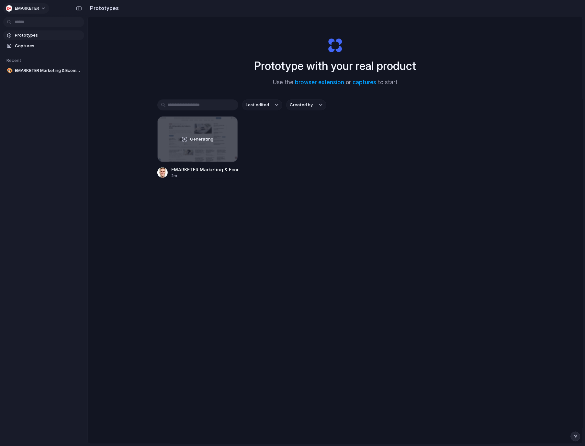
click at [9, 8] on div "button" at bounding box center [9, 8] width 6 height 6
click at [9, 8] on div "Settings Invite members Change theme Sign out" at bounding box center [292, 223] width 585 height 446
click at [335, 45] on div "Prototype with your real product Use the browser extension or captures to start" at bounding box center [335, 59] width 259 height 70
click at [18, 8] on span "EMARKETER" at bounding box center [27, 8] width 24 height 6
click at [12, 22] on div "Settings" at bounding box center [20, 23] width 26 height 6
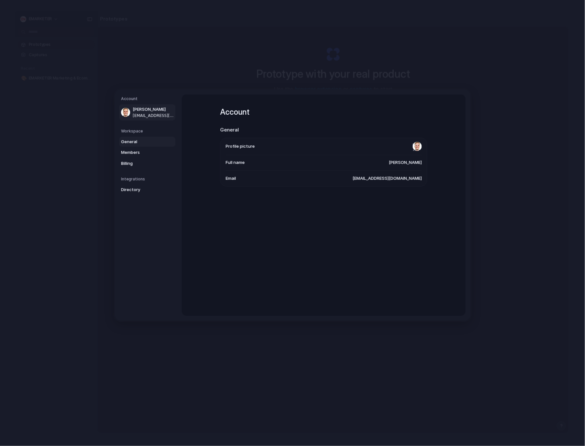
click at [126, 140] on span "General" at bounding box center [141, 141] width 41 height 6
click at [129, 151] on span "Members" at bounding box center [141, 152] width 41 height 6
click at [131, 161] on span "Billing" at bounding box center [141, 163] width 41 height 6
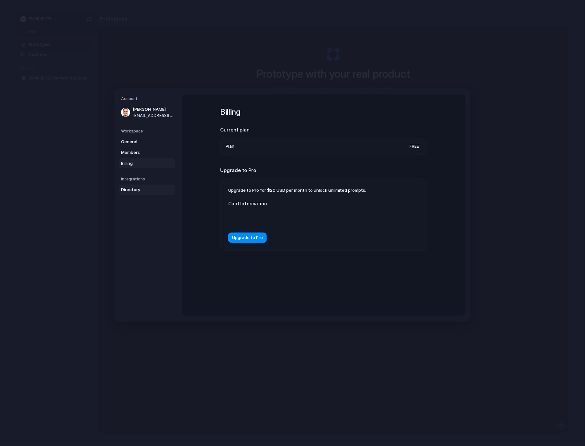
click at [125, 190] on span "Directory" at bounding box center [141, 190] width 41 height 6
